Goal: Task Accomplishment & Management: Use online tool/utility

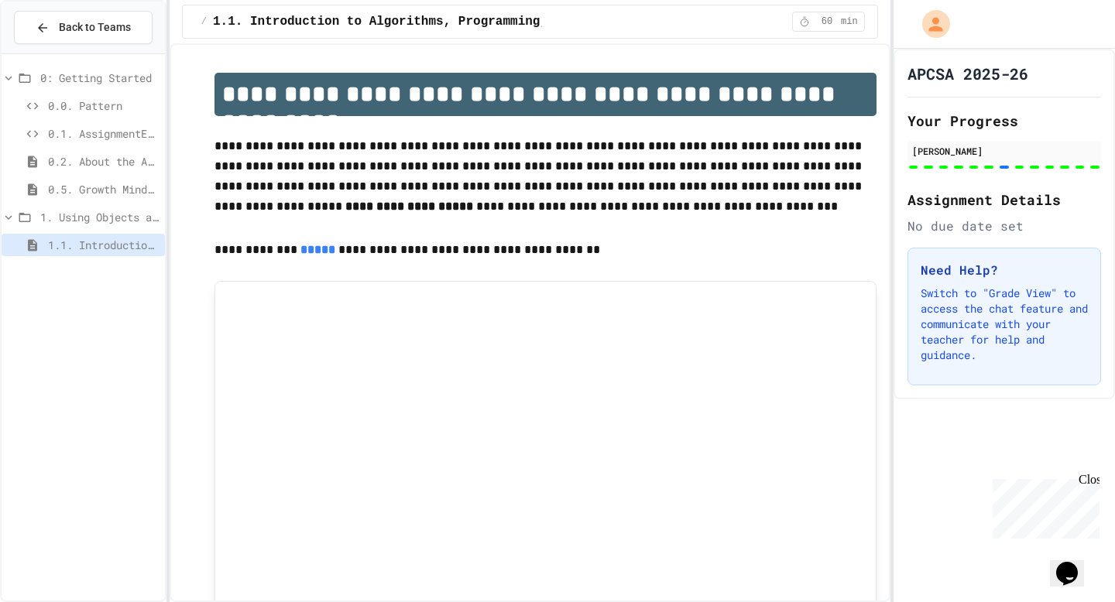
scroll to position [7288, 0]
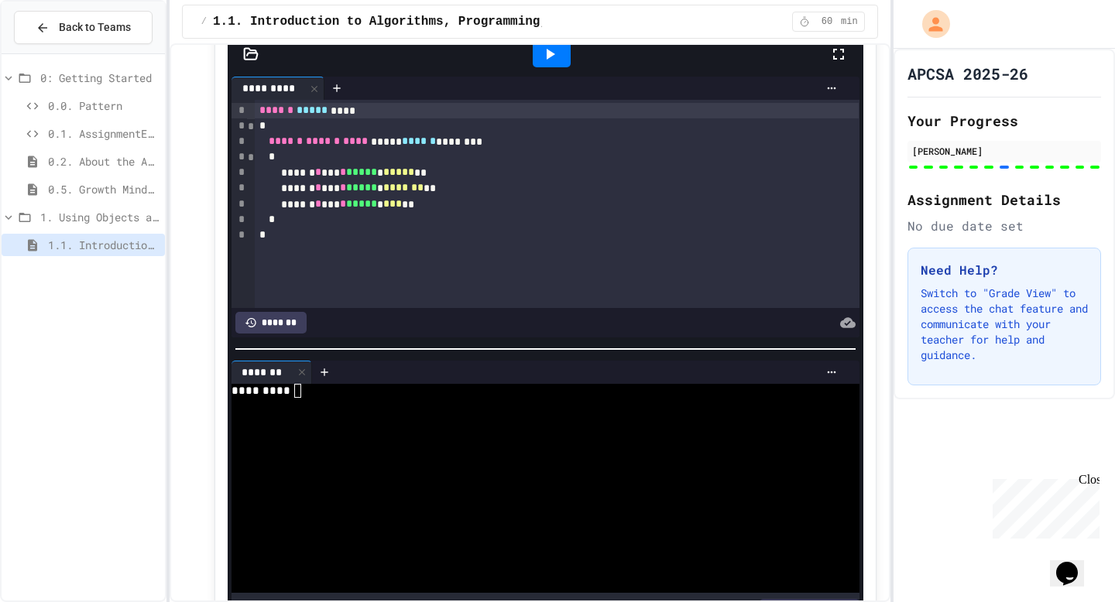
click at [37, 133] on icon at bounding box center [33, 133] width 12 height 7
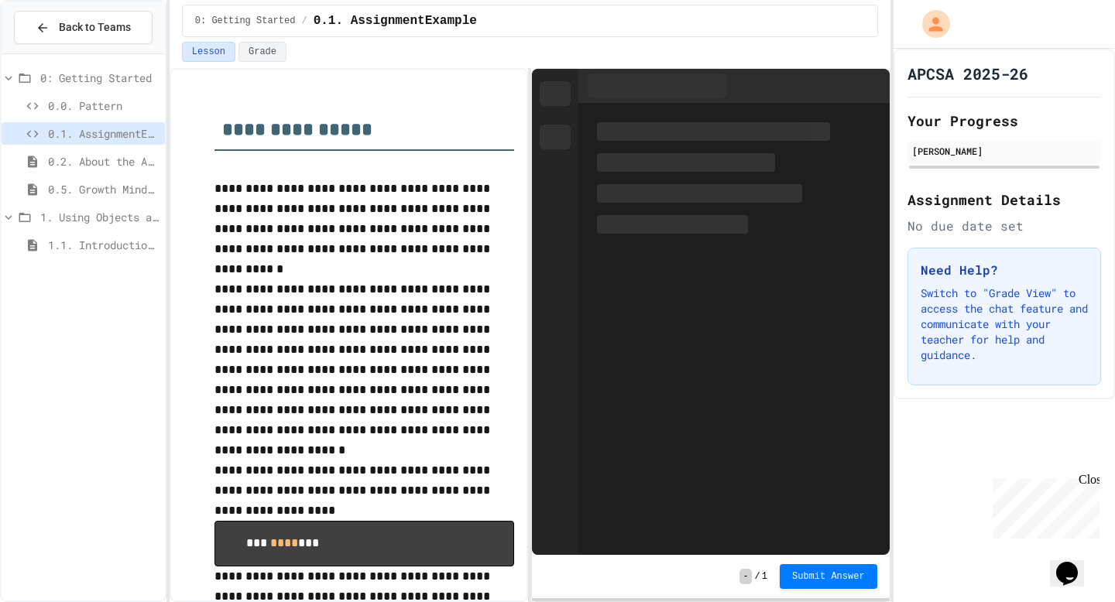
click at [34, 108] on icon at bounding box center [33, 105] width 12 height 7
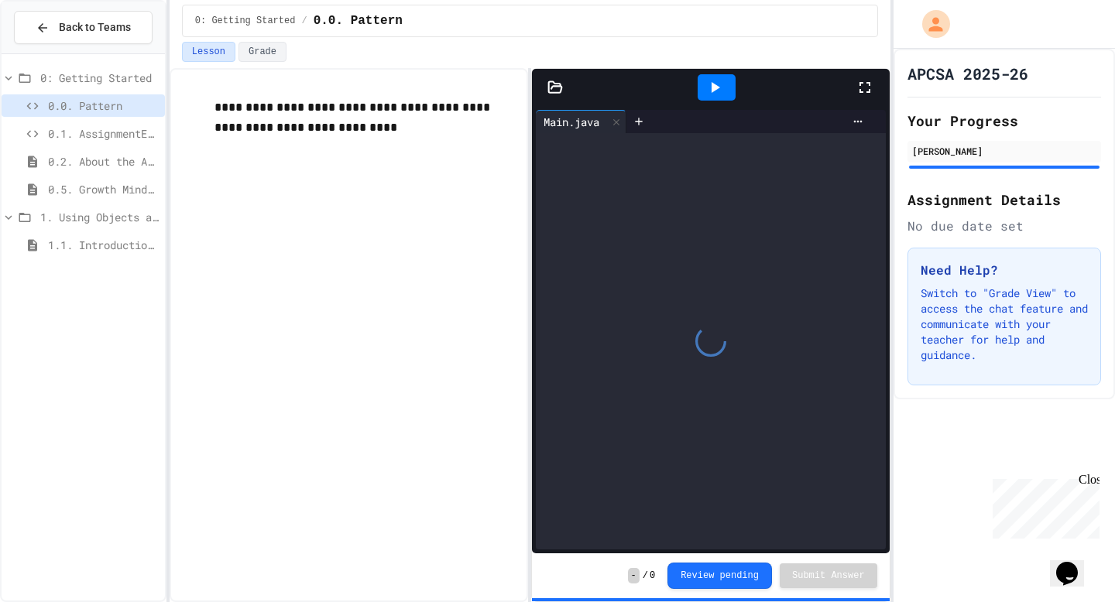
click at [47, 242] on div "1.1. Introduction to Algorithms, Programming, and Compilers" at bounding box center [83, 245] width 163 height 22
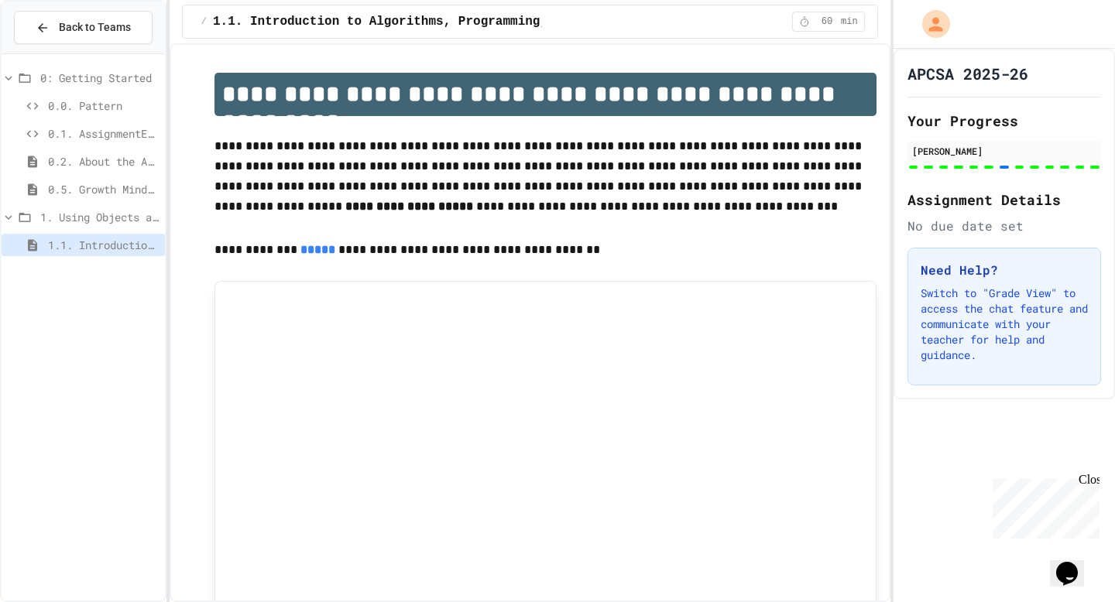
click at [110, 131] on span "0.1. AssignmentExample" at bounding box center [103, 133] width 111 height 16
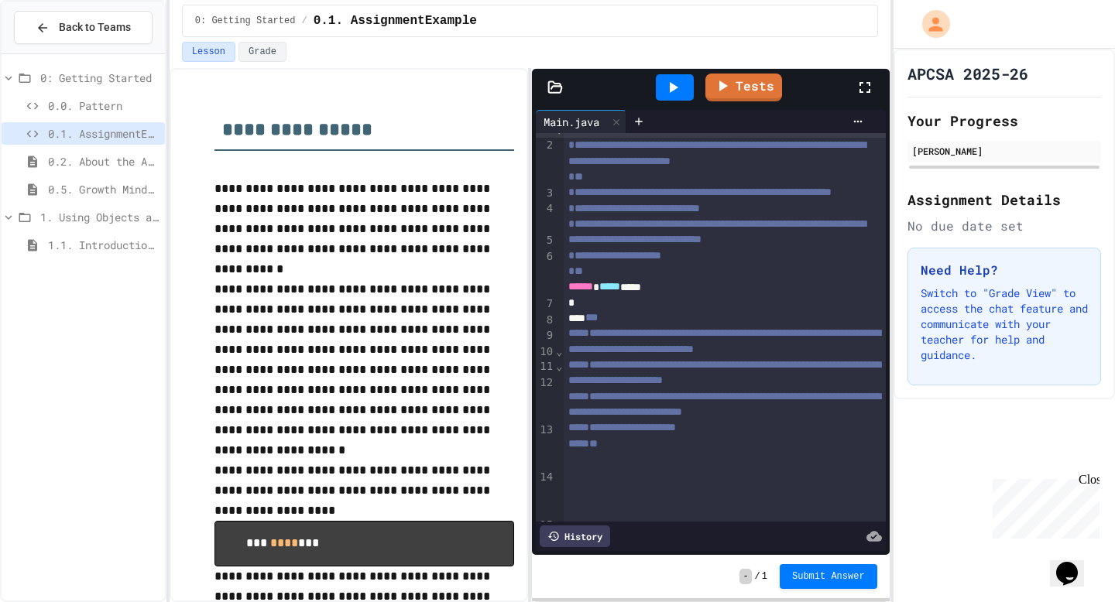
scroll to position [15, 0]
click at [832, 278] on div "**" at bounding box center [725, 270] width 322 height 15
click at [829, 263] on div "**********" at bounding box center [725, 254] width 322 height 15
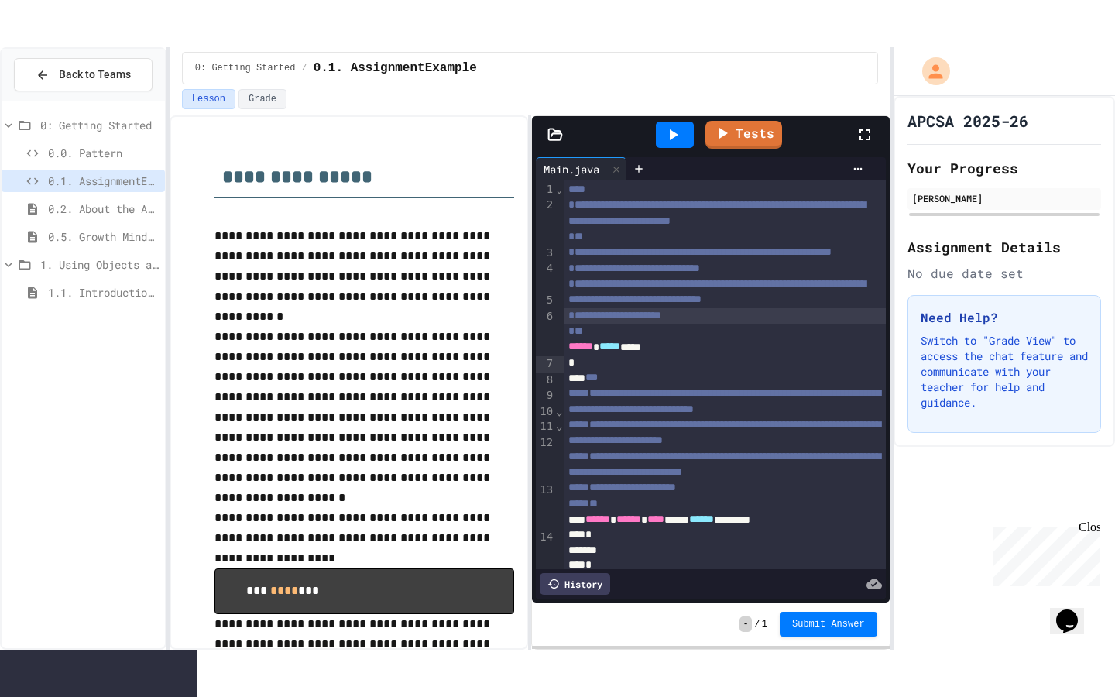
scroll to position [0, 0]
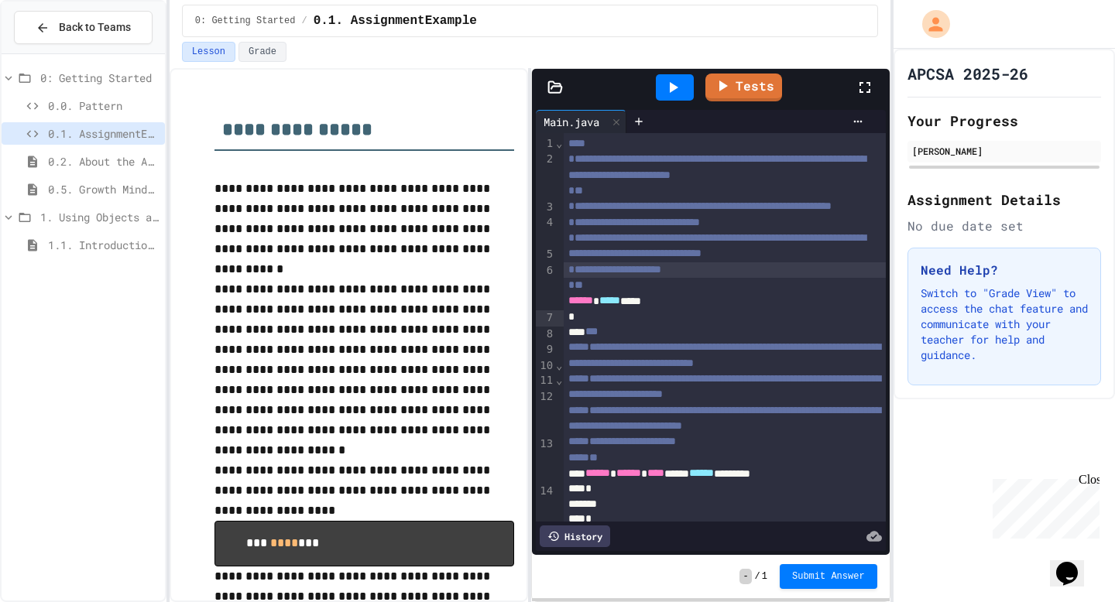
click at [869, 91] on icon at bounding box center [865, 87] width 11 height 11
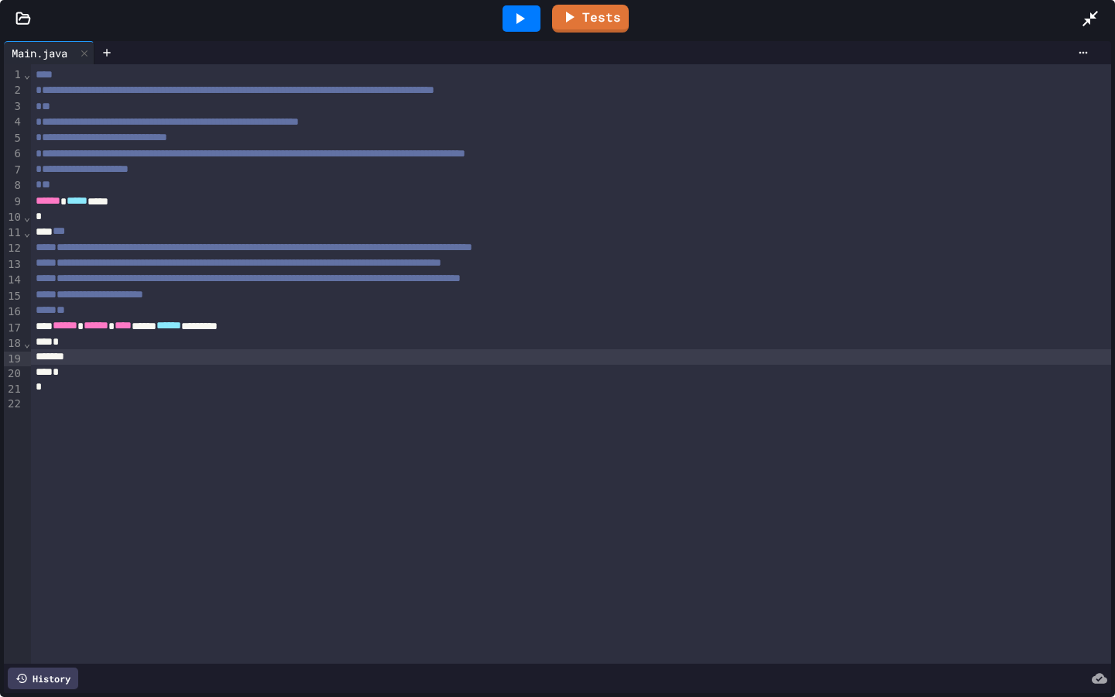
click at [163, 362] on div at bounding box center [571, 356] width 1080 height 15
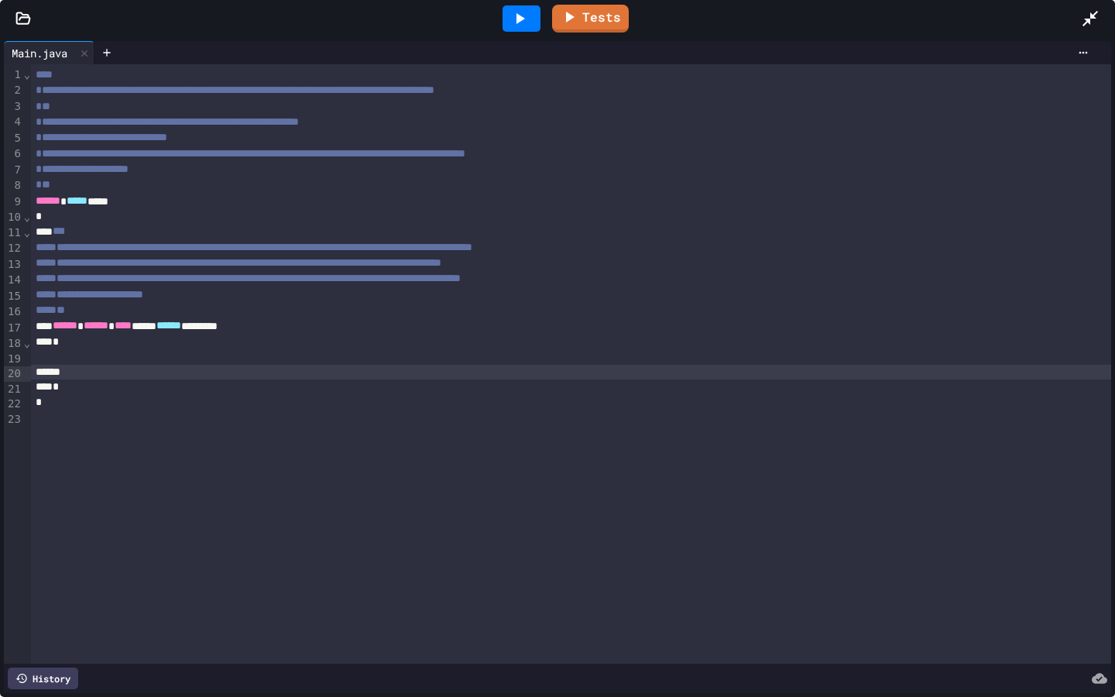
click at [141, 362] on div at bounding box center [571, 356] width 1080 height 15
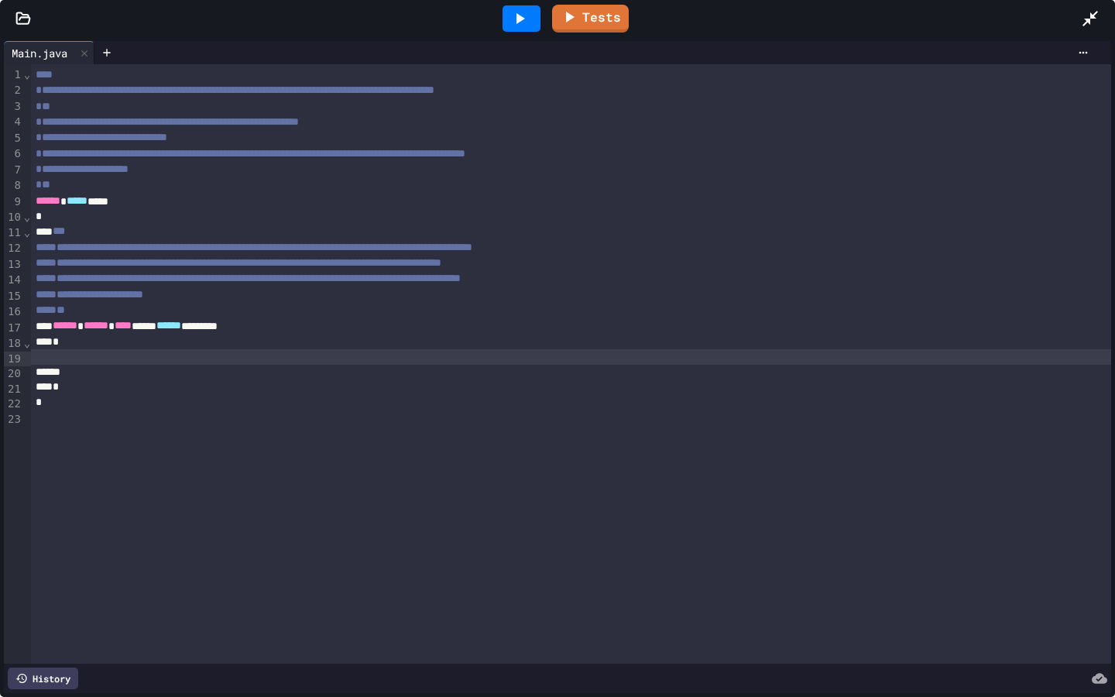
click at [141, 362] on div at bounding box center [571, 356] width 1080 height 15
click at [68, 365] on div at bounding box center [571, 356] width 1080 height 15
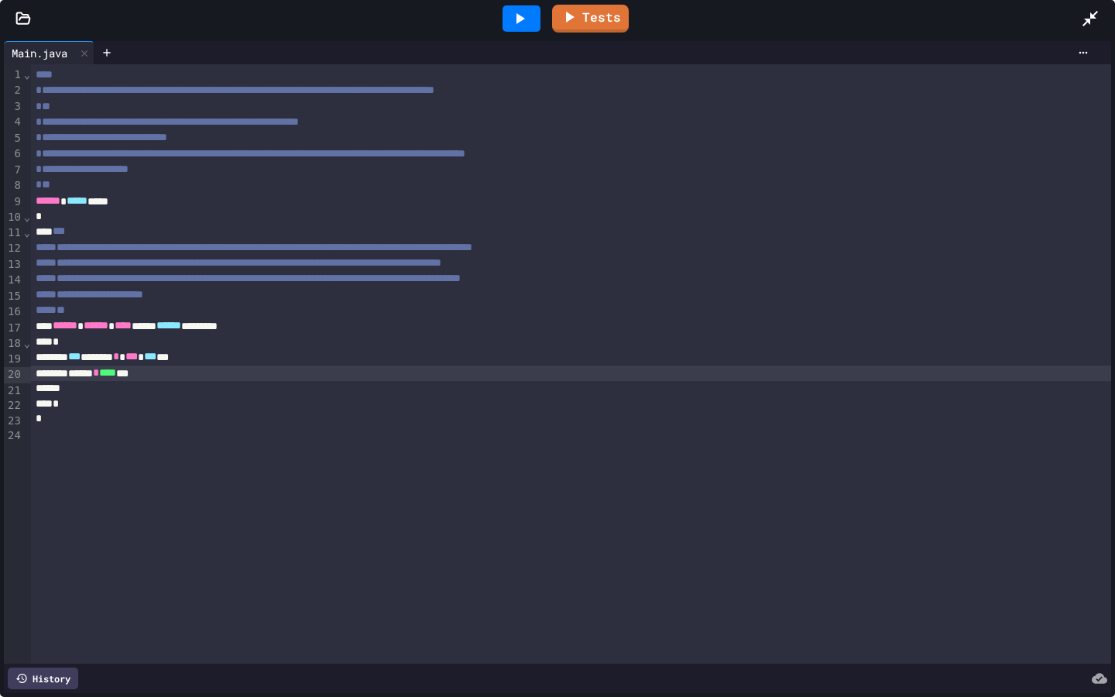
drag, startPoint x: 527, startPoint y: 17, endPoint x: 527, endPoint y: 595, distance: 578.5
click at [527, 17] on icon at bounding box center [519, 18] width 19 height 19
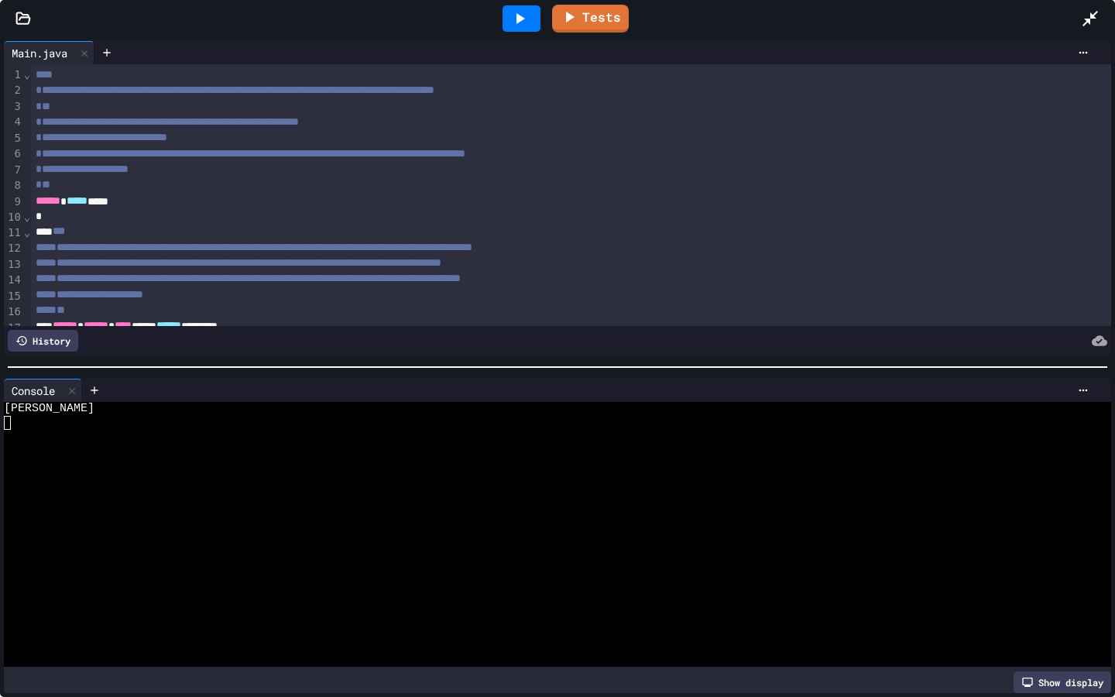
click at [893, 203] on html "**********" at bounding box center [557, 348] width 1115 height 697
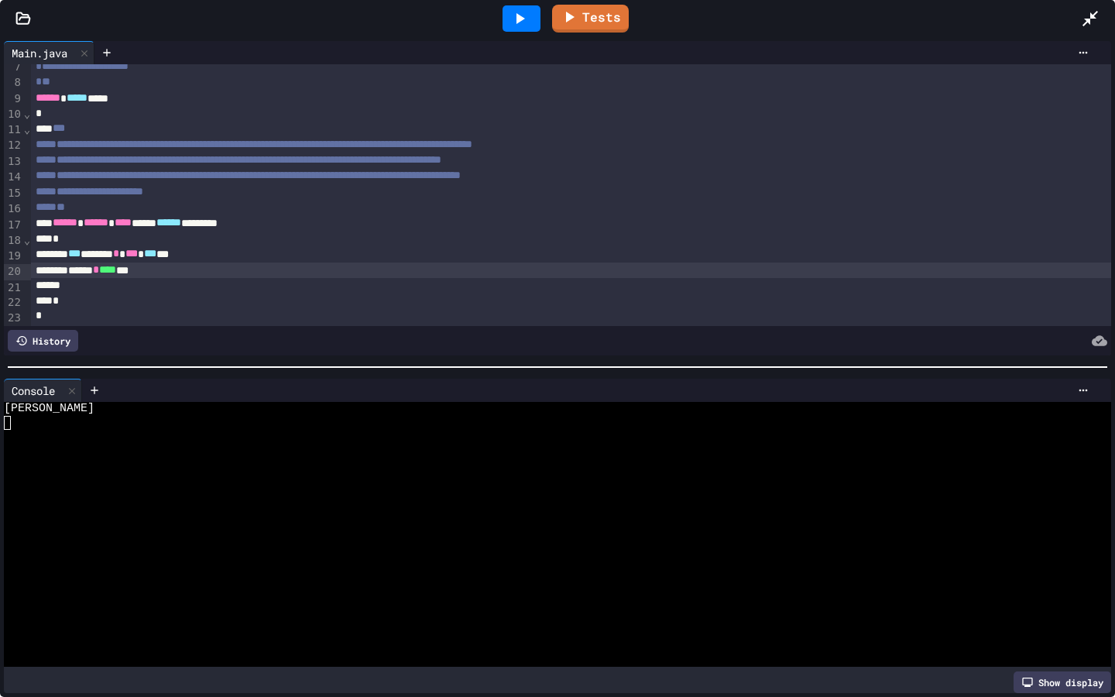
scroll to position [121, 0]
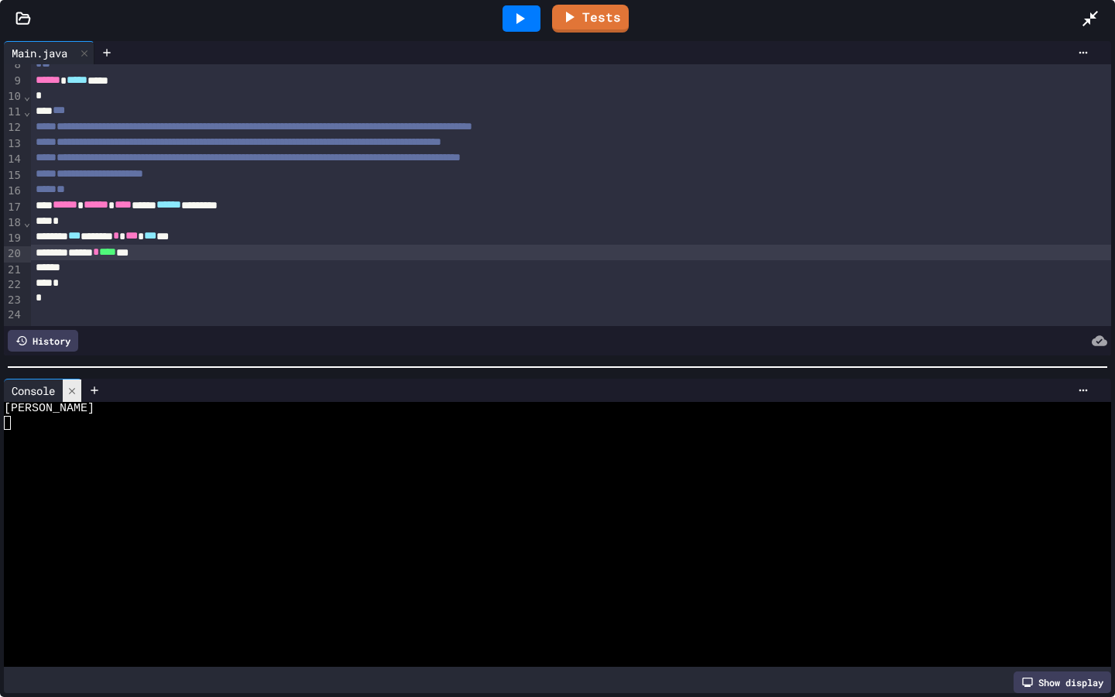
click at [81, 388] on div at bounding box center [72, 390] width 19 height 22
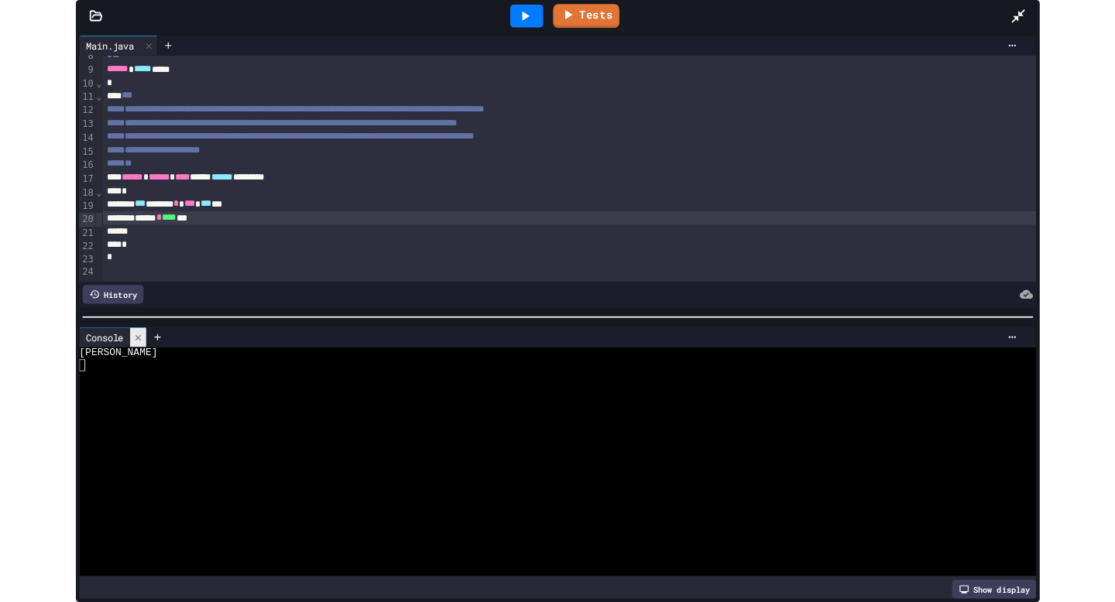
scroll to position [0, 0]
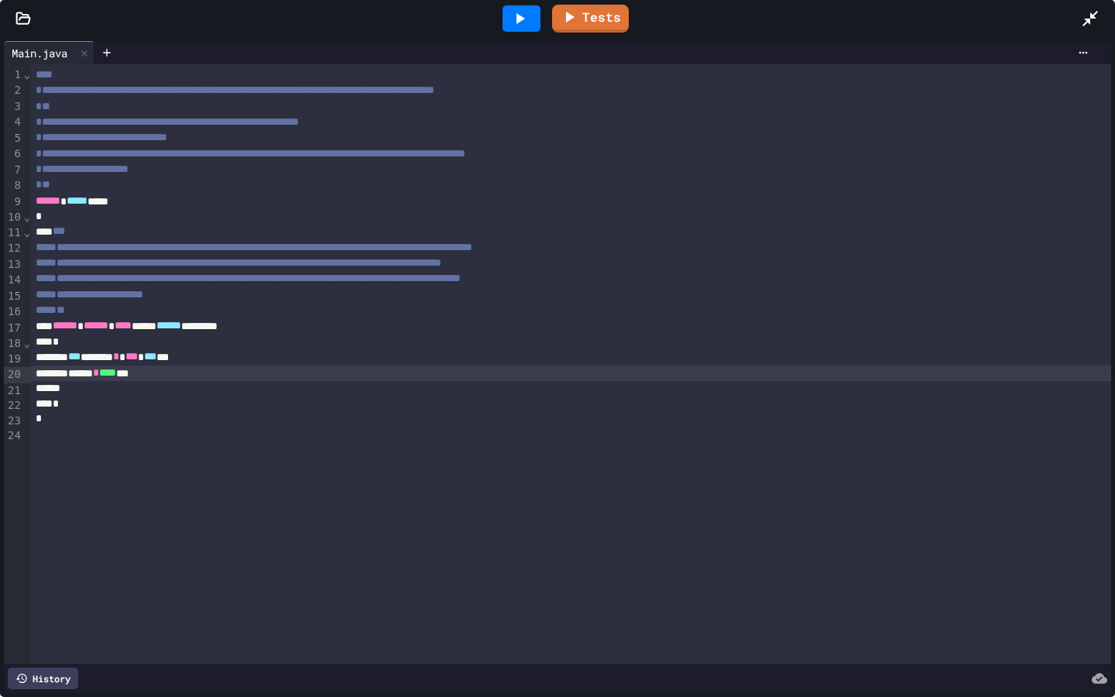
click at [19, 9] on div "Tests" at bounding box center [557, 18] width 1115 height 37
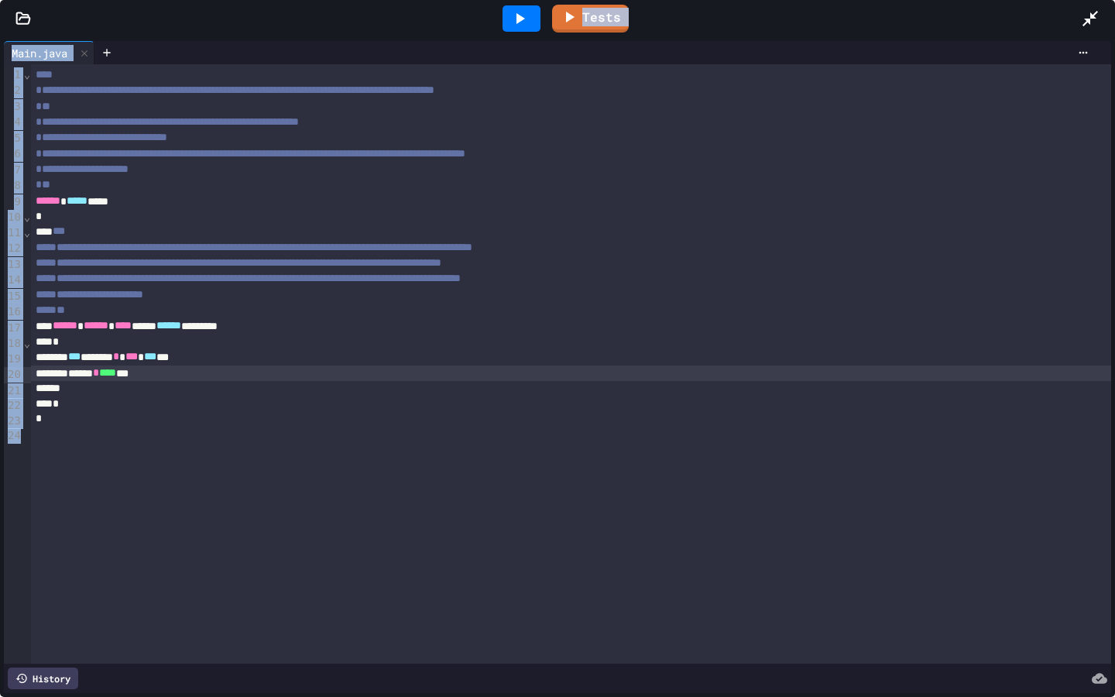
drag, startPoint x: 19, startPoint y: 13, endPoint x: 19, endPoint y: 592, distance: 578.5
click at [19, 13] on icon at bounding box center [22, 18] width 15 height 15
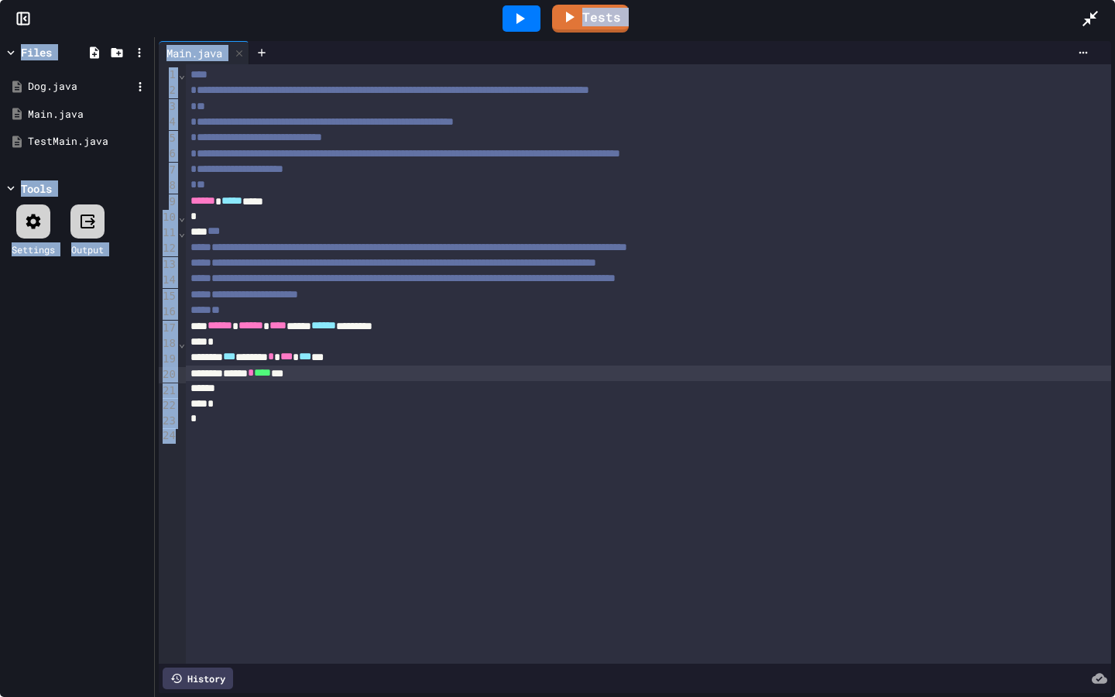
click at [36, 88] on div "Dog.java" at bounding box center [80, 86] width 104 height 15
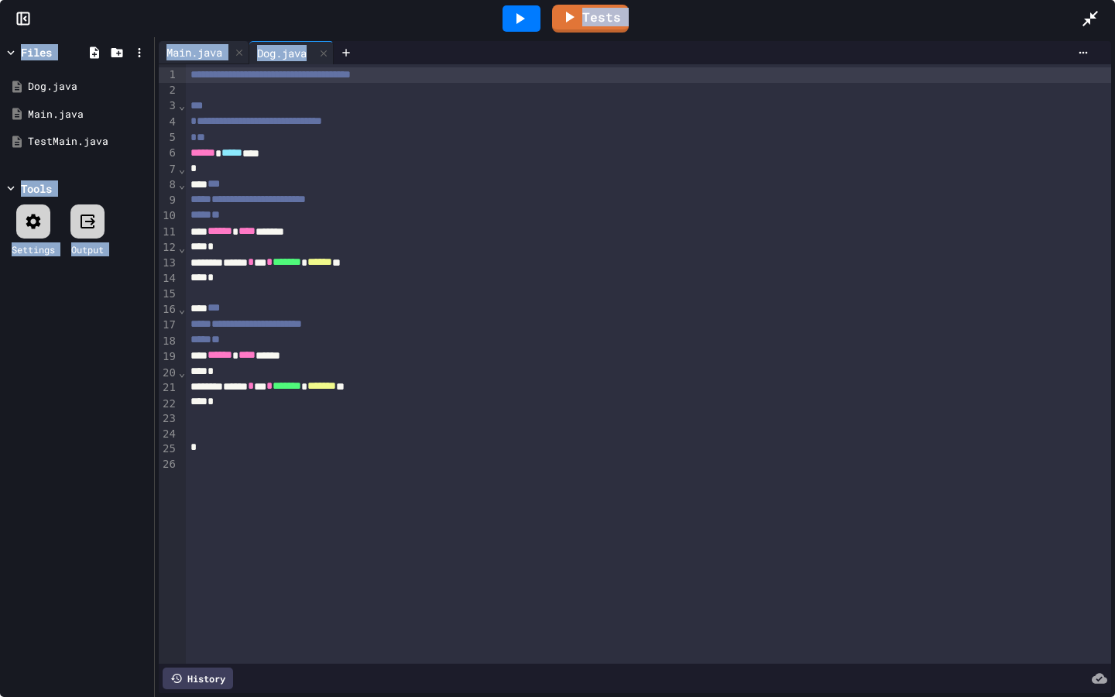
click at [215, 45] on div "Main.java" at bounding box center [194, 52] width 71 height 16
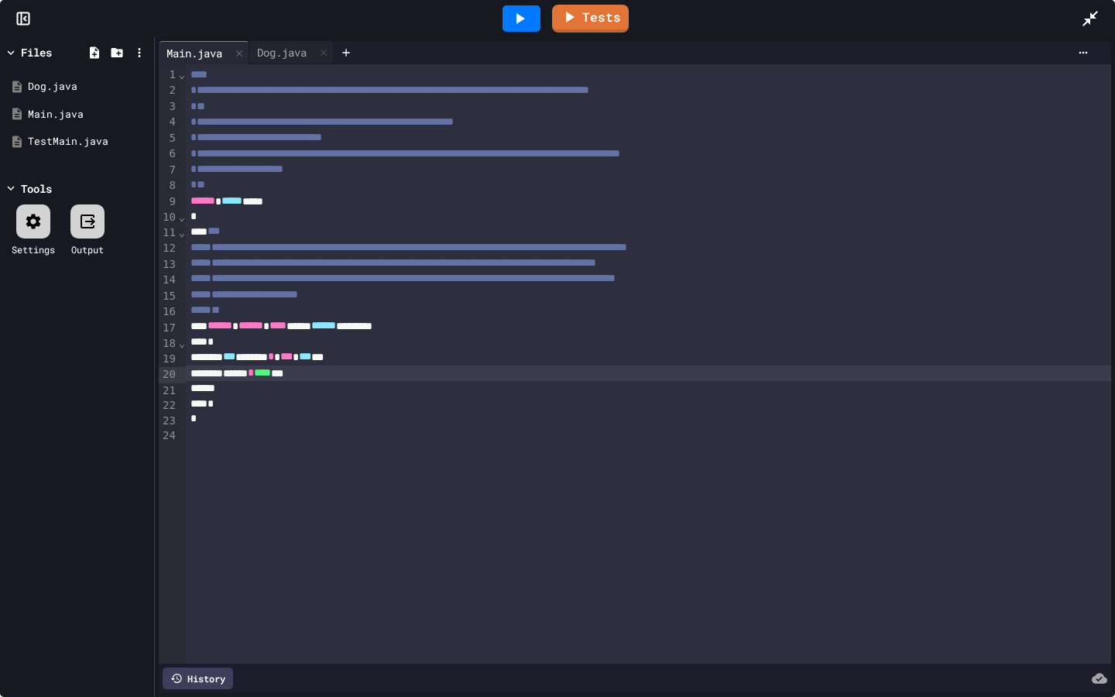
click at [341, 375] on div "****** * **** ***" at bounding box center [648, 373] width 925 height 15
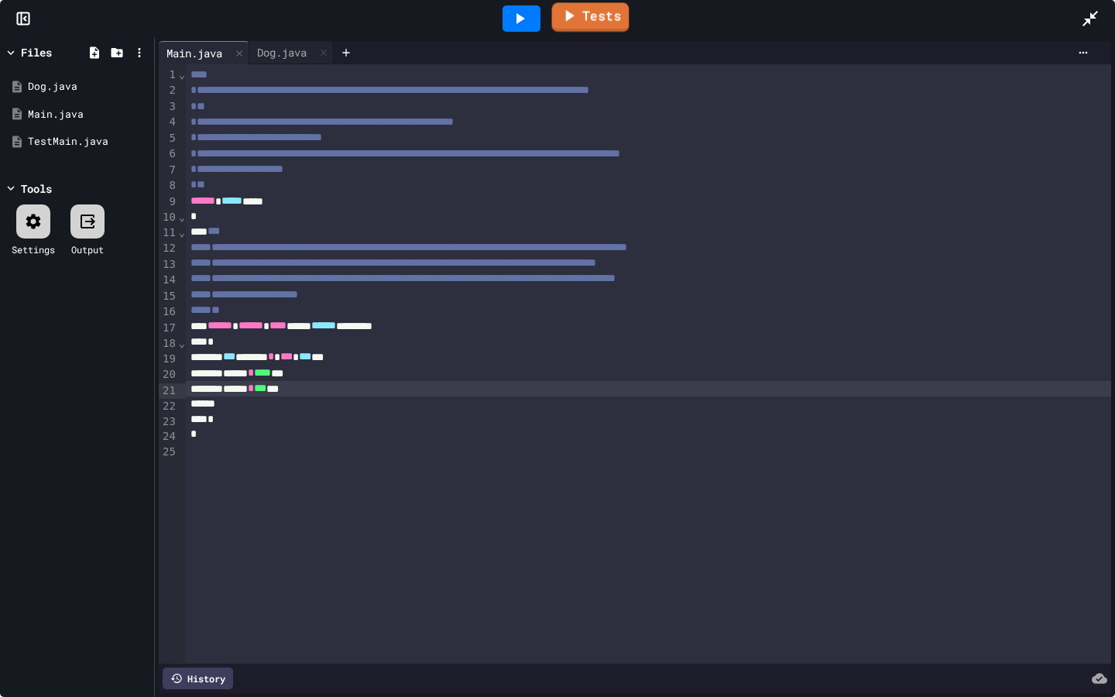
click at [607, 21] on link "Tests" at bounding box center [590, 16] width 77 height 29
click at [1090, 17] on icon at bounding box center [1090, 18] width 19 height 19
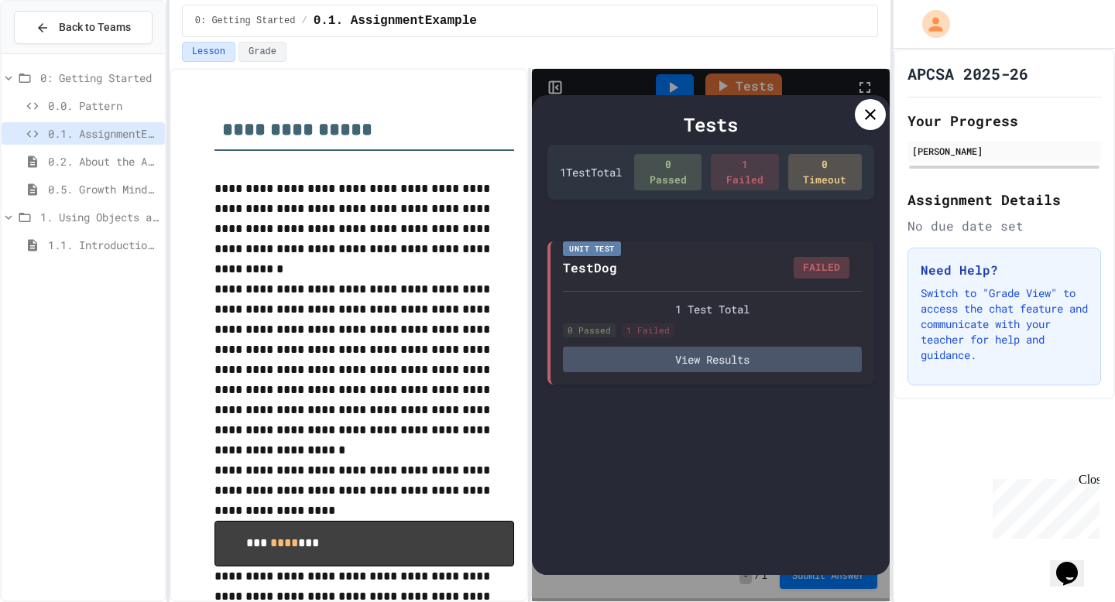
click at [859, 85] on div "Tests 1 Test Total 0 Passed 1 Failed 0 Timeout Unit Test TestDog FAILED 1 Test …" at bounding box center [710, 335] width 357 height 533
click at [871, 118] on icon at bounding box center [870, 114] width 19 height 19
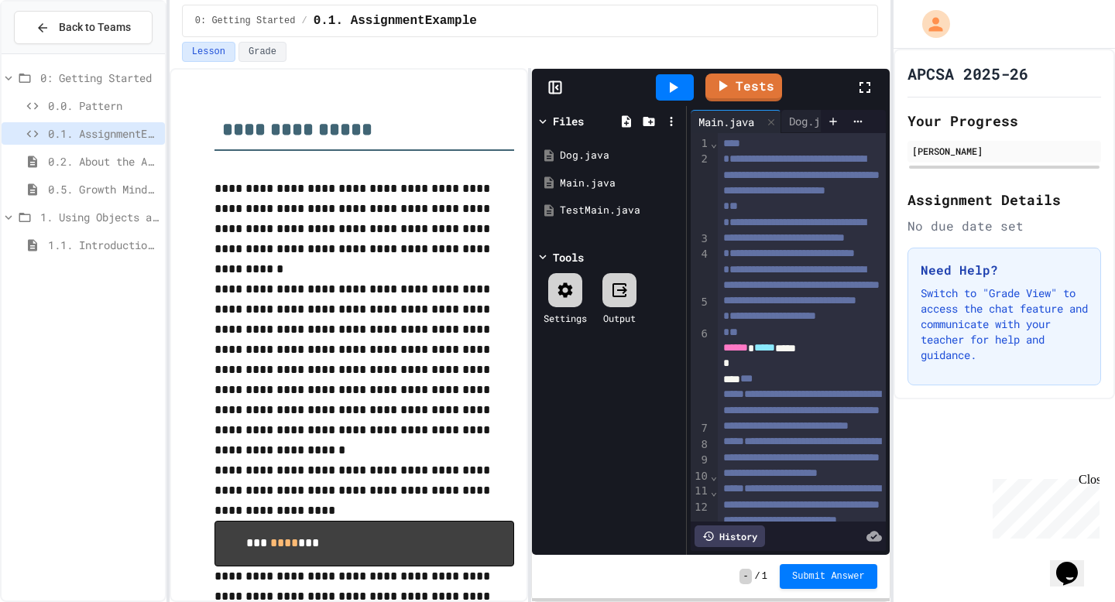
click at [862, 93] on icon at bounding box center [865, 87] width 19 height 19
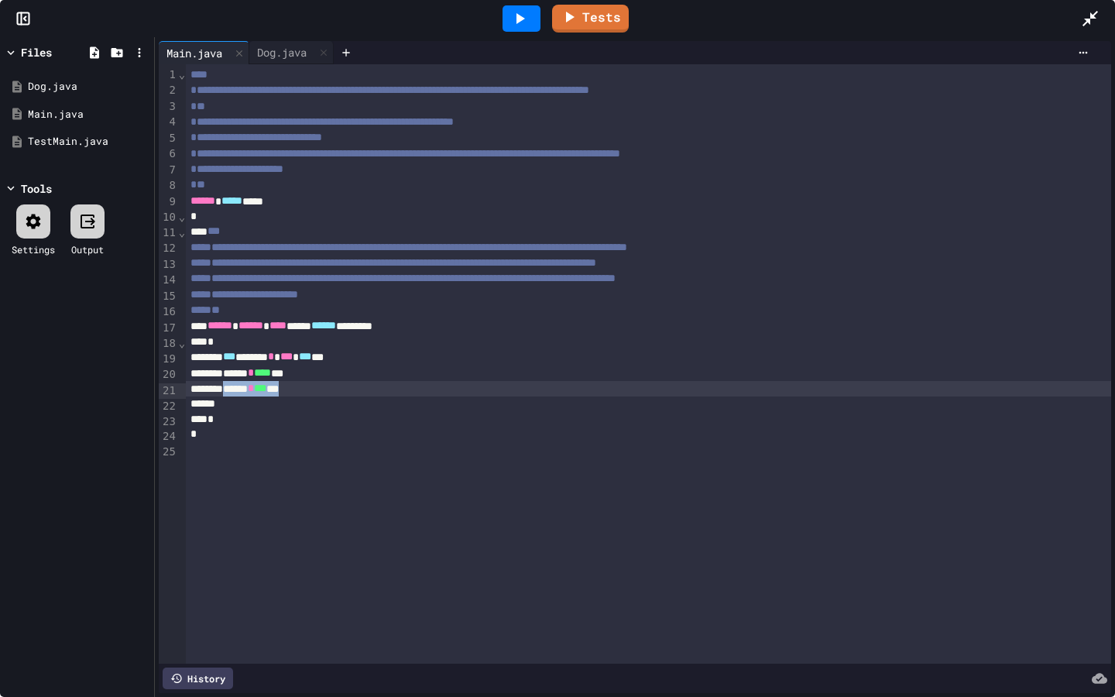
drag, startPoint x: 242, startPoint y: 389, endPoint x: 331, endPoint y: 396, distance: 90.1
click at [331, 396] on div "****** * *** ***" at bounding box center [648, 388] width 925 height 15
click at [283, 394] on div at bounding box center [648, 388] width 925 height 15
click at [506, 19] on div at bounding box center [522, 18] width 38 height 26
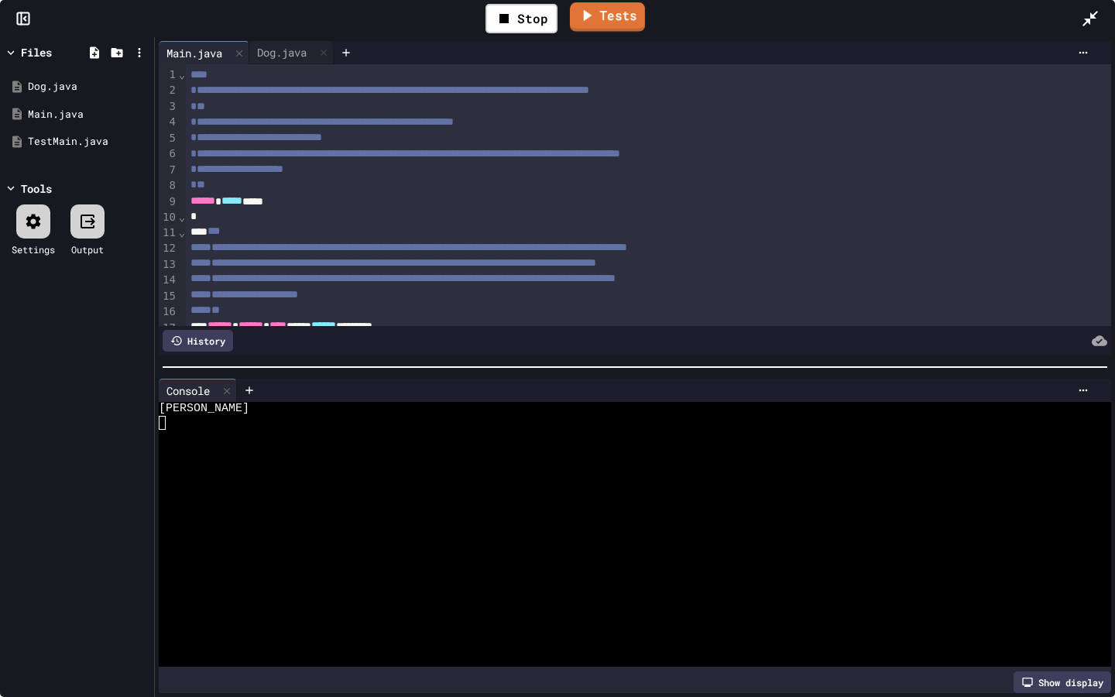
click at [603, 22] on link "Tests" at bounding box center [607, 16] width 75 height 29
click at [603, 22] on link "Tests" at bounding box center [591, 16] width 76 height 29
click at [1090, 22] on icon at bounding box center [1090, 18] width 19 height 19
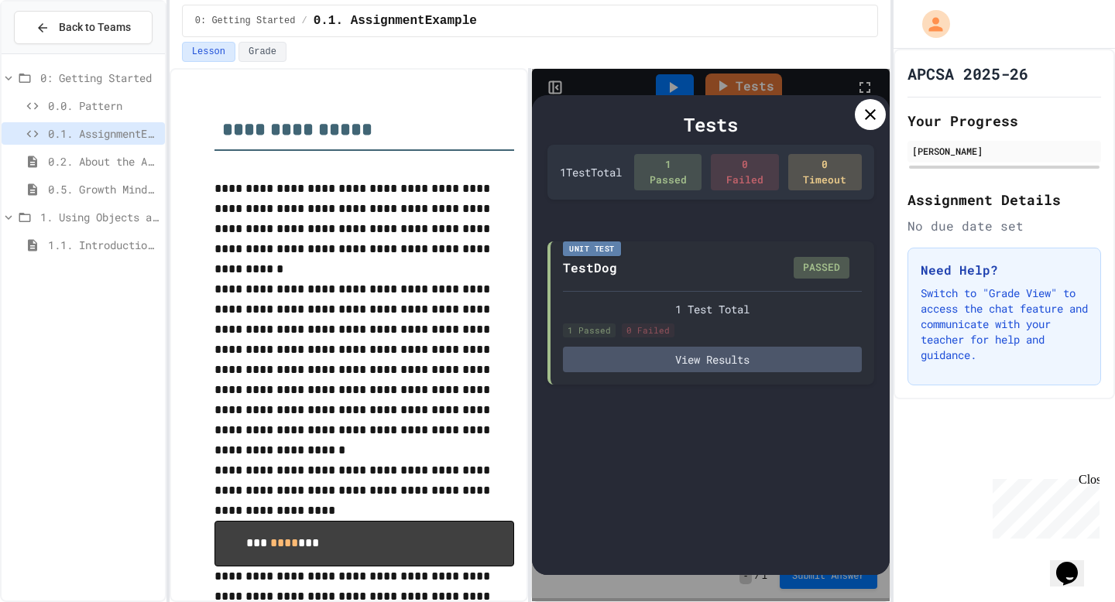
click at [867, 116] on icon at bounding box center [870, 114] width 19 height 19
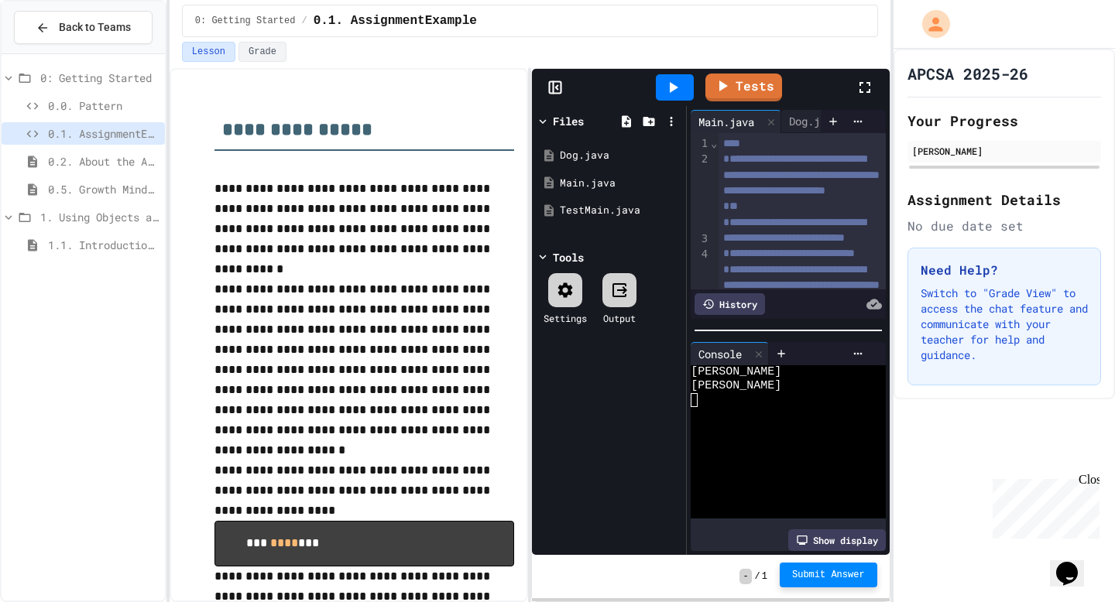
click at [820, 578] on span "Submit Answer" at bounding box center [828, 575] width 73 height 12
